Goal: Book appointment/travel/reservation

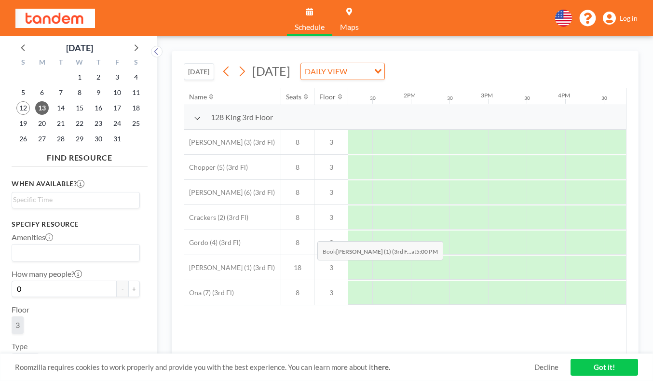
scroll to position [0, 1008]
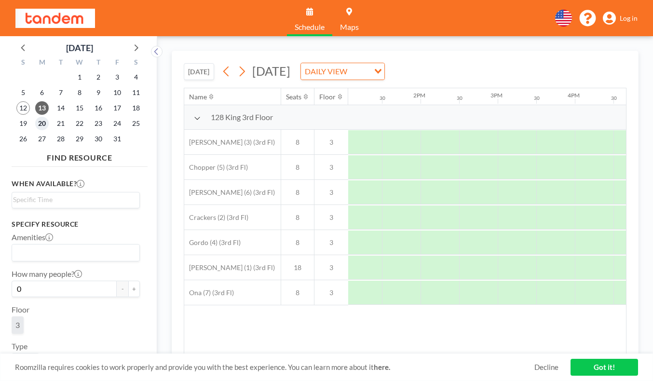
click at [35, 117] on span "20" at bounding box center [42, 124] width 14 height 14
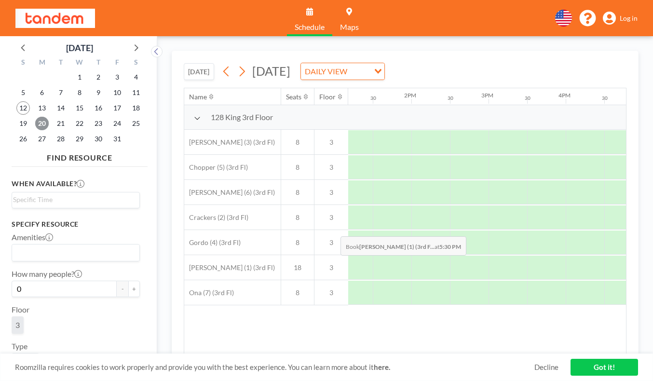
scroll to position [0, 1016]
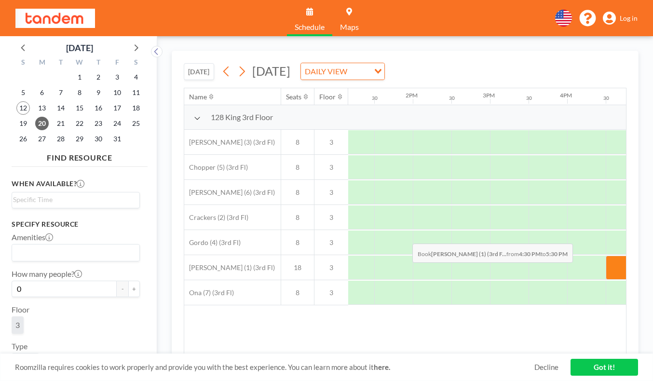
drag, startPoint x: 324, startPoint y: 220, endPoint x: 410, endPoint y: 221, distance: 86.3
click at [410, 255] on div at bounding box center [259, 267] width 1852 height 25
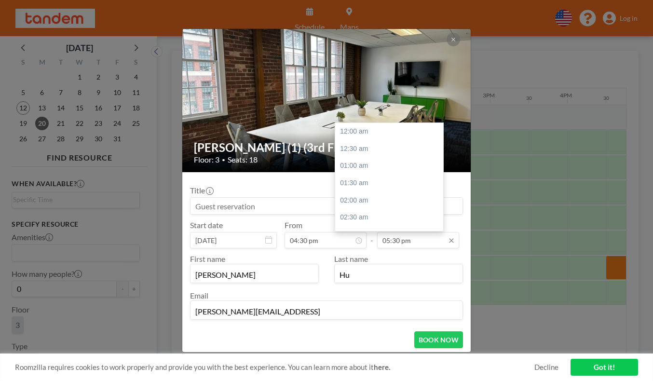
scroll to position [539, 0]
click at [406, 232] on input "05:30 pm" at bounding box center [418, 240] width 82 height 16
click at [356, 219] on div "06:30 pm" at bounding box center [389, 227] width 108 height 17
type input "06:30 pm"
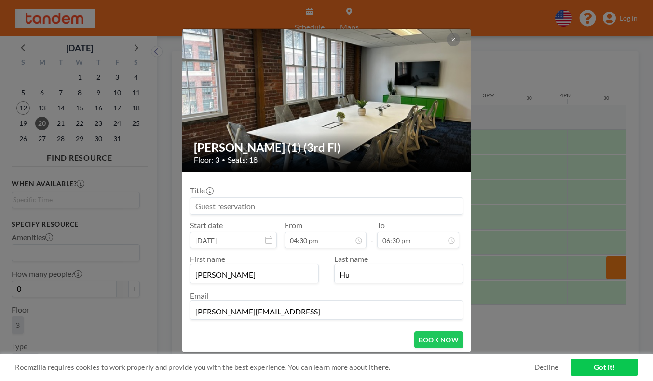
click at [337, 248] on div "First name [PERSON_NAME] Last name [PERSON_NAME] Email [PERSON_NAME][EMAIL_ADDR…" at bounding box center [326, 285] width 273 height 75
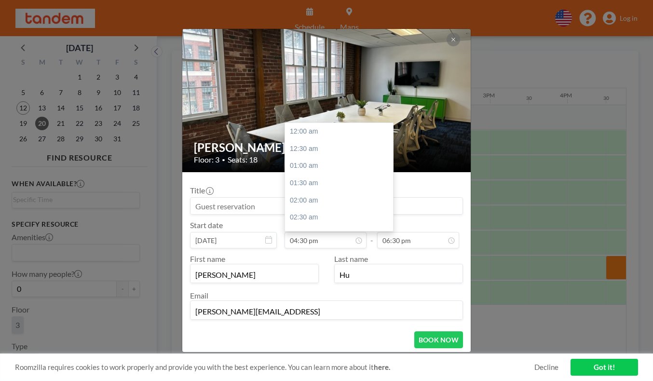
scroll to position [508, 0]
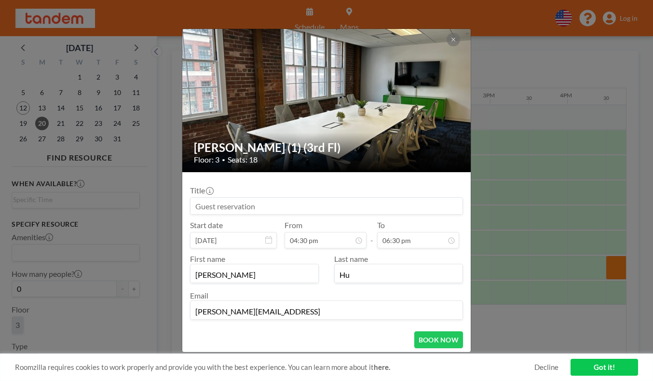
click at [275, 198] on input at bounding box center [326, 206] width 272 height 16
type input "READING GROUP"
click at [303, 303] on input "[PERSON_NAME][EMAIL_ADDRESS]" at bounding box center [326, 311] width 272 height 16
click at [418, 331] on button "BOOK NOW" at bounding box center [438, 339] width 49 height 17
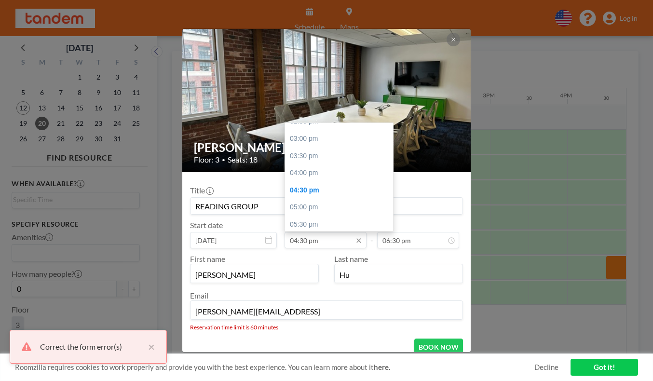
click at [334, 232] on input "04:30 pm" at bounding box center [326, 240] width 82 height 16
click at [330, 198] on div "05:00 pm" at bounding box center [339, 206] width 108 height 17
type input "05:00 pm"
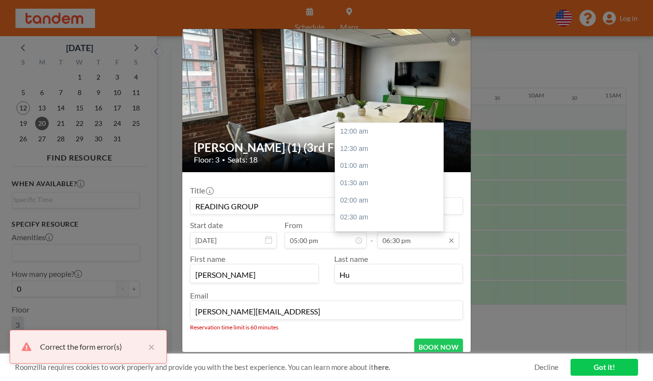
scroll to position [570, 0]
click at [385, 232] on input "06:30 pm" at bounding box center [418, 240] width 82 height 16
click at [369, 197] on div "06:00 pm" at bounding box center [389, 205] width 108 height 17
type input "06:00 pm"
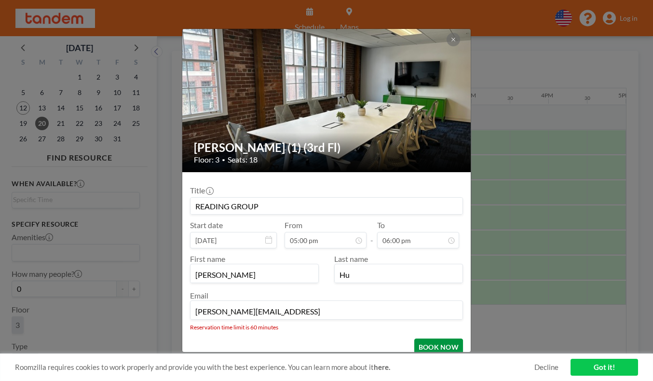
click at [421, 339] on button "BOOK NOW" at bounding box center [438, 347] width 49 height 17
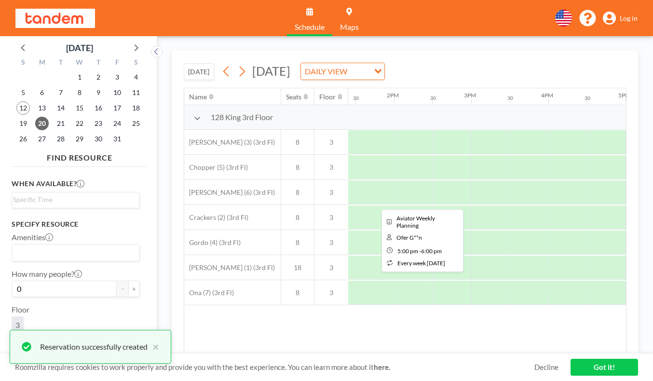
click at [625, 180] on div at bounding box center [663, 192] width 77 height 24
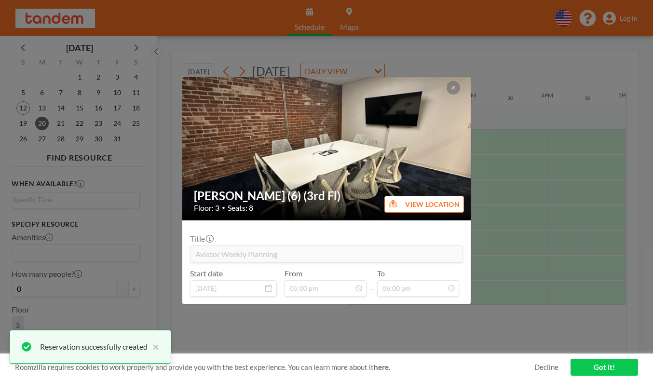
click at [332, 317] on div "[PERSON_NAME] (6) (3rd Fl) Floor: 3 • Seats: 8 VIEW LOCATION Title Aviator Week…" at bounding box center [326, 190] width 653 height 381
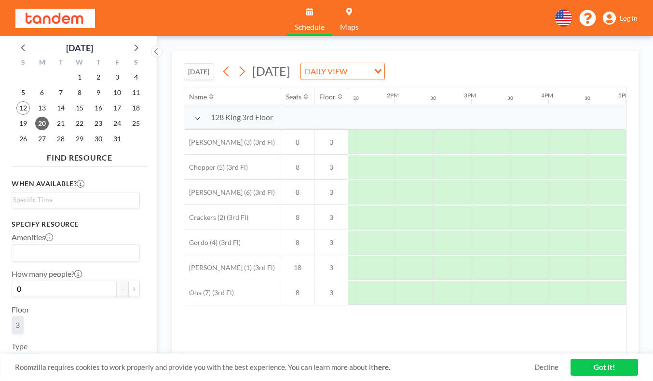
click at [76, 353] on div "Room" at bounding box center [76, 363] width 128 height 21
click at [35, 101] on span "13" at bounding box center [42, 108] width 14 height 14
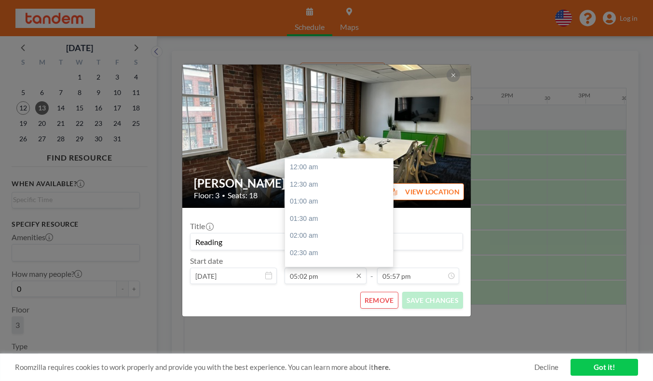
click at [319, 268] on input "05:02 pm" at bounding box center [326, 276] width 82 height 16
click at [312, 268] on input "05:02 pm" at bounding box center [326, 276] width 82 height 16
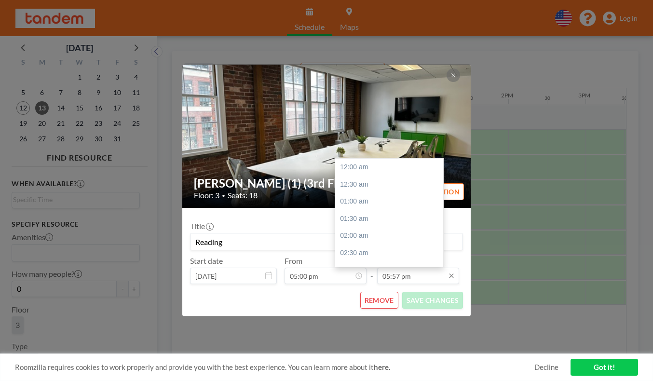
type input "05:00 pm"
click at [381, 268] on input "05:57 pm" at bounding box center [418, 276] width 82 height 16
click at [386, 268] on input "05:57 pm" at bounding box center [418, 276] width 82 height 16
type input "06:00 pm"
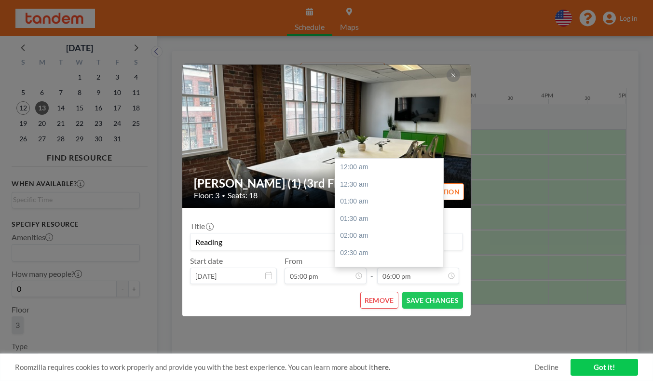
scroll to position [523, 0]
click at [268, 233] on input "Reading" at bounding box center [326, 241] width 272 height 16
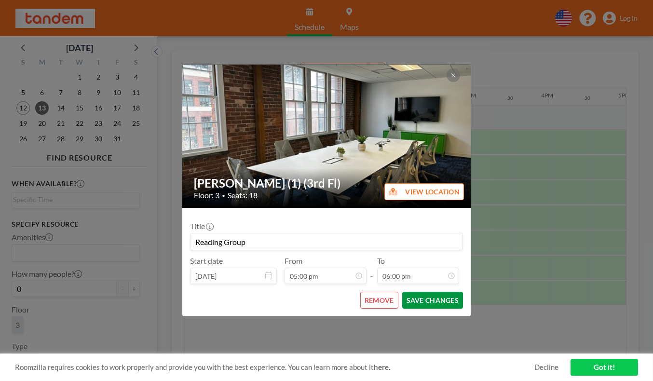
type input "Reading Group"
click at [402, 292] on button "SAVE CHANGES" at bounding box center [432, 300] width 61 height 17
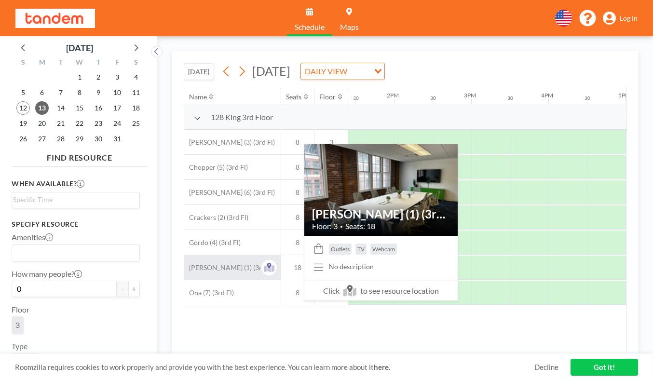
click at [186, 255] on div "[PERSON_NAME] (1) (3rd Fl)" at bounding box center [232, 267] width 96 height 25
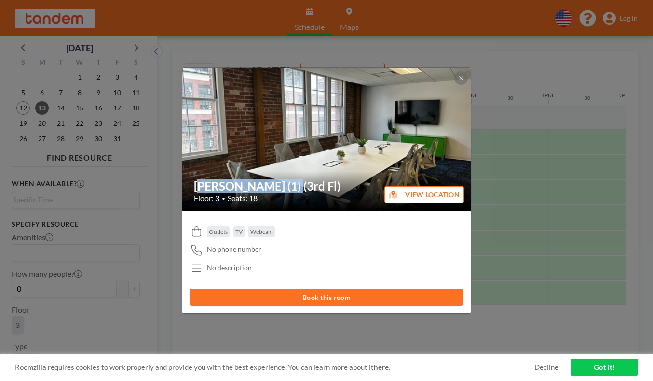
drag, startPoint x: 291, startPoint y: 190, endPoint x: 213, endPoint y: 187, distance: 77.7
click at [213, 187] on div "[PERSON_NAME] (1) (3rd Fl) Floor: 3 • Seats: 18" at bounding box center [326, 191] width 289 height 40
copy h2 "[PERSON_NAME] (1) (3rd Fl)"
